Goal: Check status

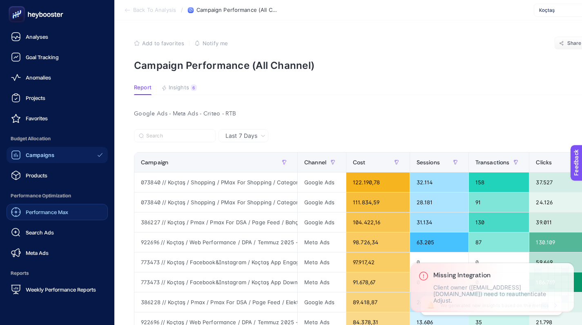
click at [64, 218] on link "Performance Max" at bounding box center [57, 212] width 101 height 16
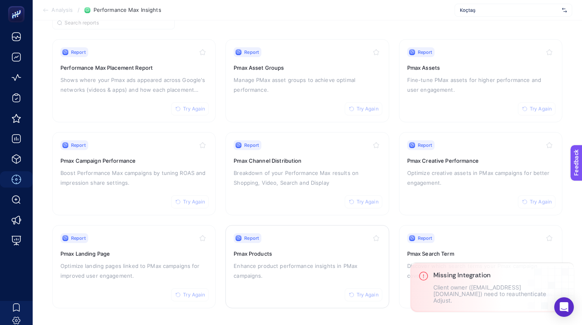
scroll to position [75, 0]
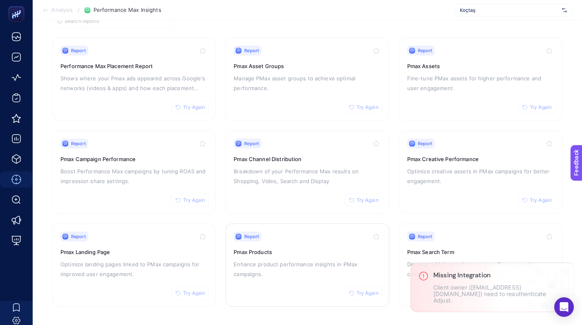
click at [298, 245] on div "Report Try Again Pmax Products Enhance product performance insights in PMax cam…" at bounding box center [306, 265] width 147 height 67
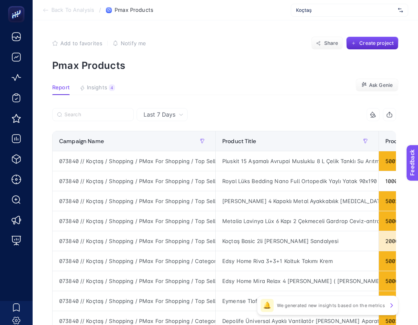
click at [331, 11] on span "Koçtaş" at bounding box center [345, 10] width 99 height 7
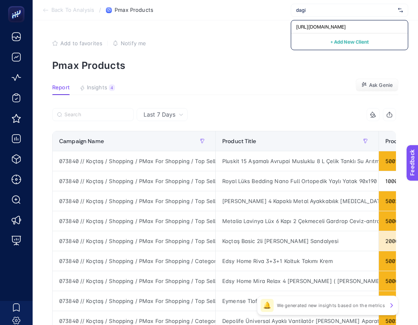
type input "dagi"
click at [337, 27] on span "https://www.dagi.com.tr/" at bounding box center [321, 27] width 50 height 7
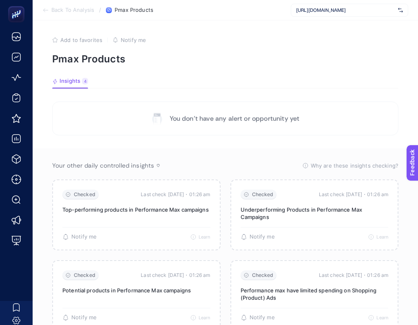
click at [49, 10] on li "Back To Analysis" at bounding box center [68, 10] width 52 height 7
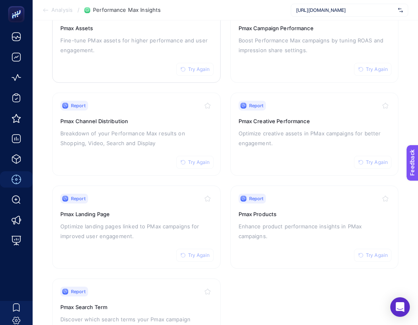
scroll to position [216, 0]
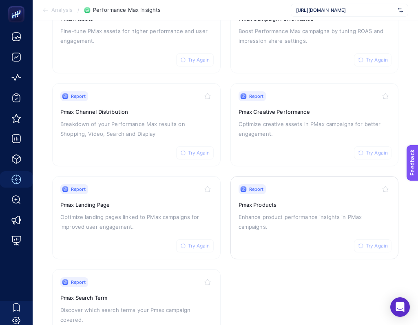
click at [373, 245] on span "Try Again" at bounding box center [377, 246] width 22 height 7
click at [302, 228] on div "Report Try Again Pmax Products Enhance product performance insights in PMax cam…" at bounding box center [315, 217] width 152 height 67
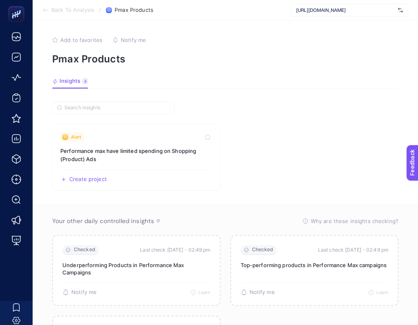
click at [389, 131] on section "Alert Performance max have limited spending on Shopping (Product) Ads Create pr…" at bounding box center [225, 157] width 347 height 67
